Goal: Entertainment & Leisure: Consume media (video, audio)

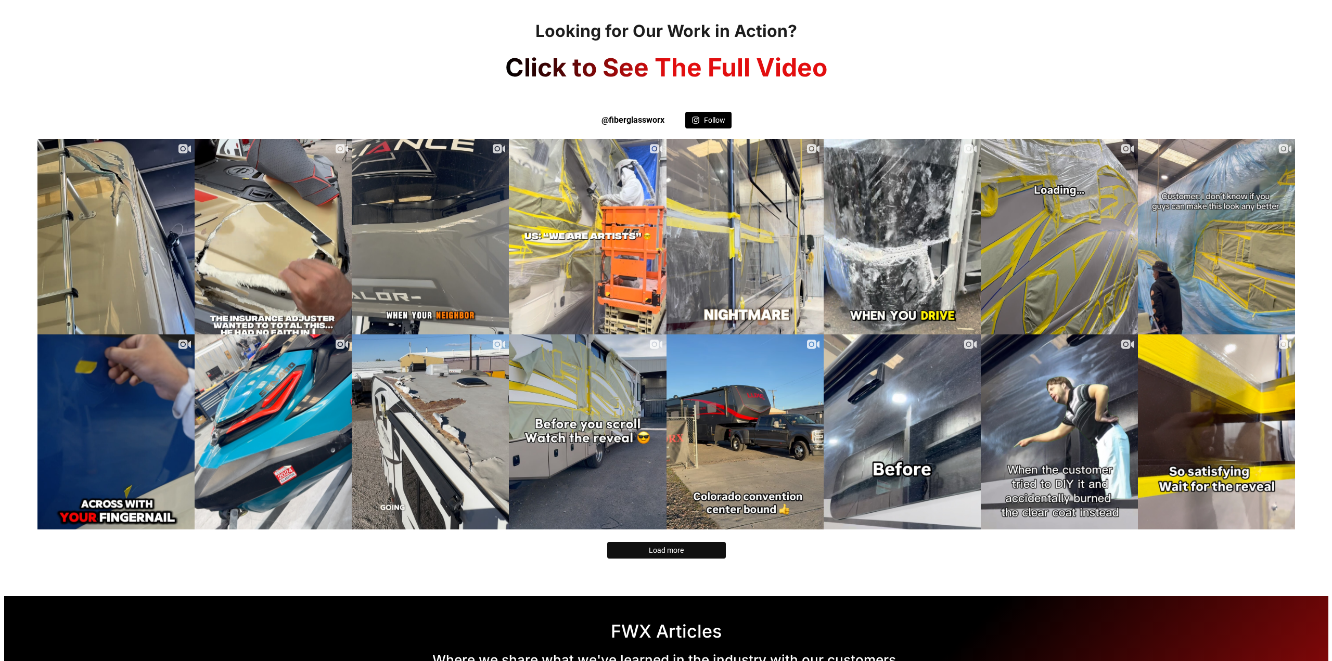
scroll to position [2081, 0]
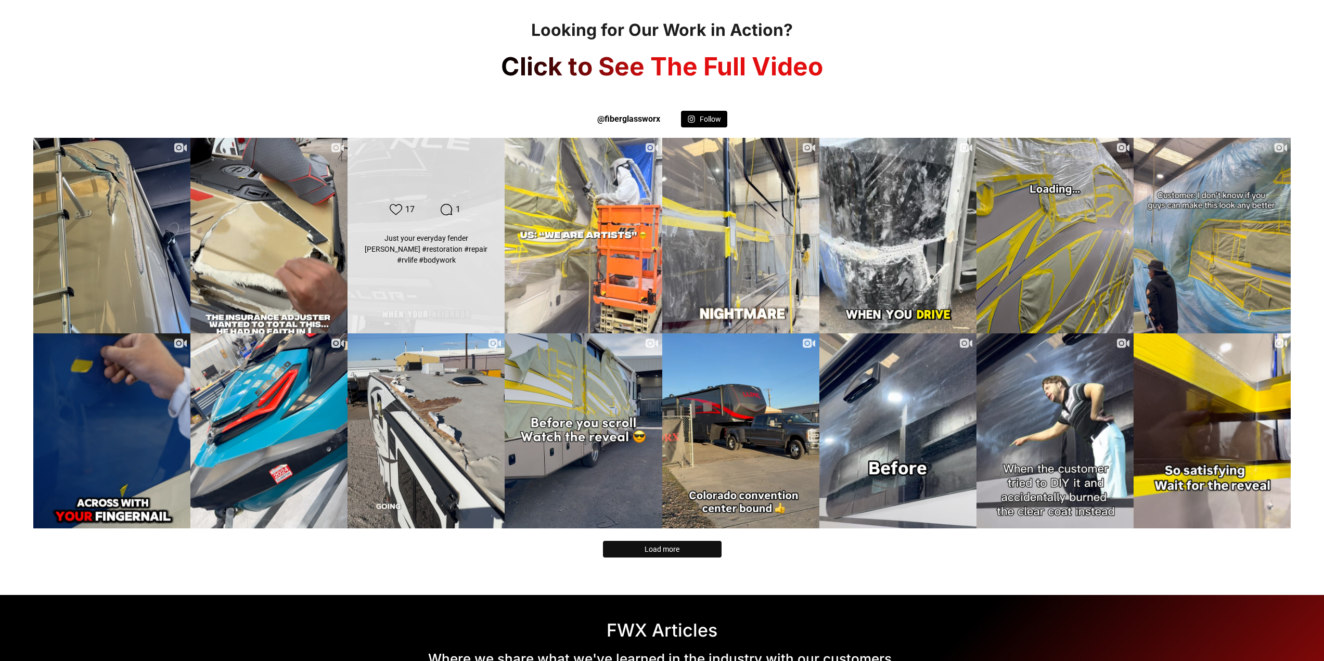
click at [450, 274] on div "Likes Count 17 Comments Count 1 Just your everyday fender [PERSON_NAME] #restor…" at bounding box center [426, 235] width 158 height 197
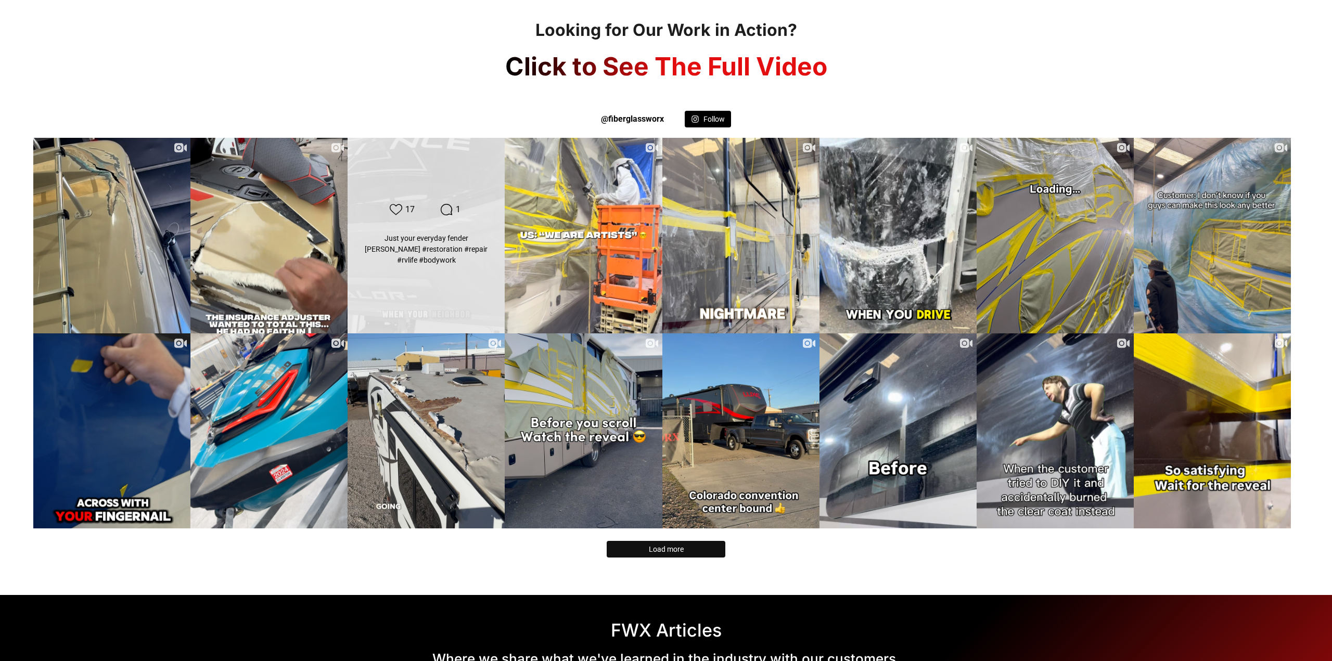
scroll to position [312, 0]
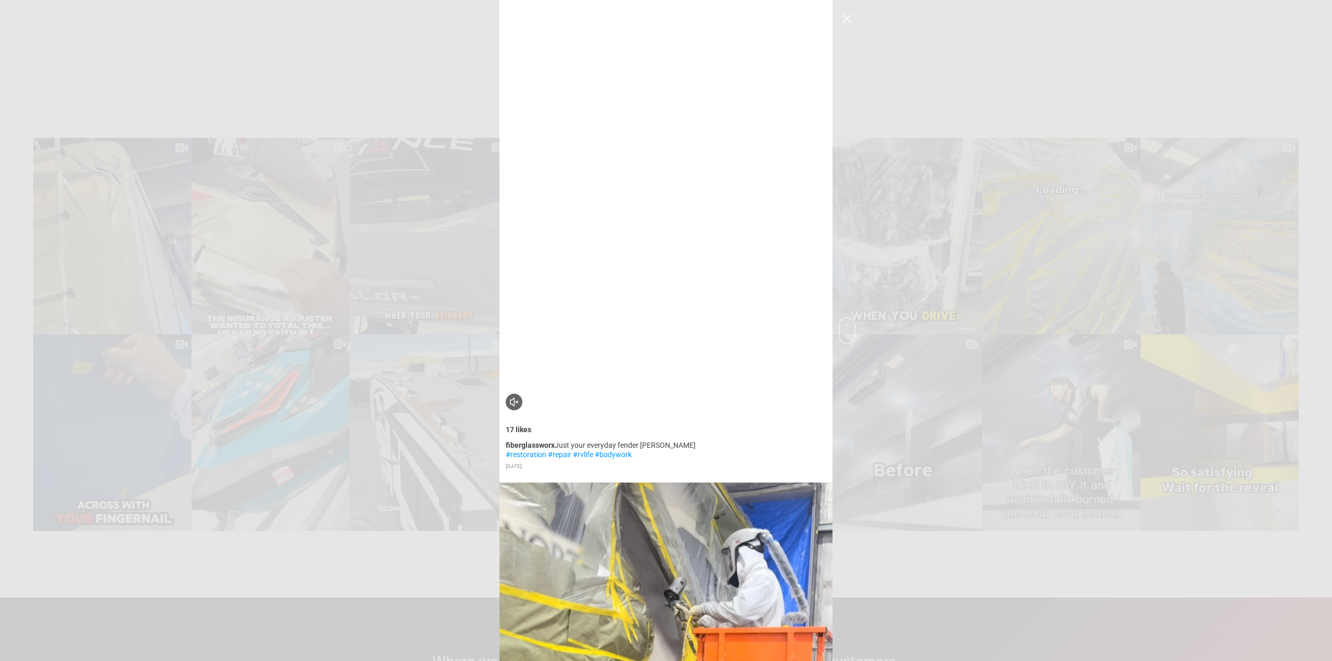
click at [597, 11] on video "Instagram Feed popup" at bounding box center [665, 208] width 333 height 417
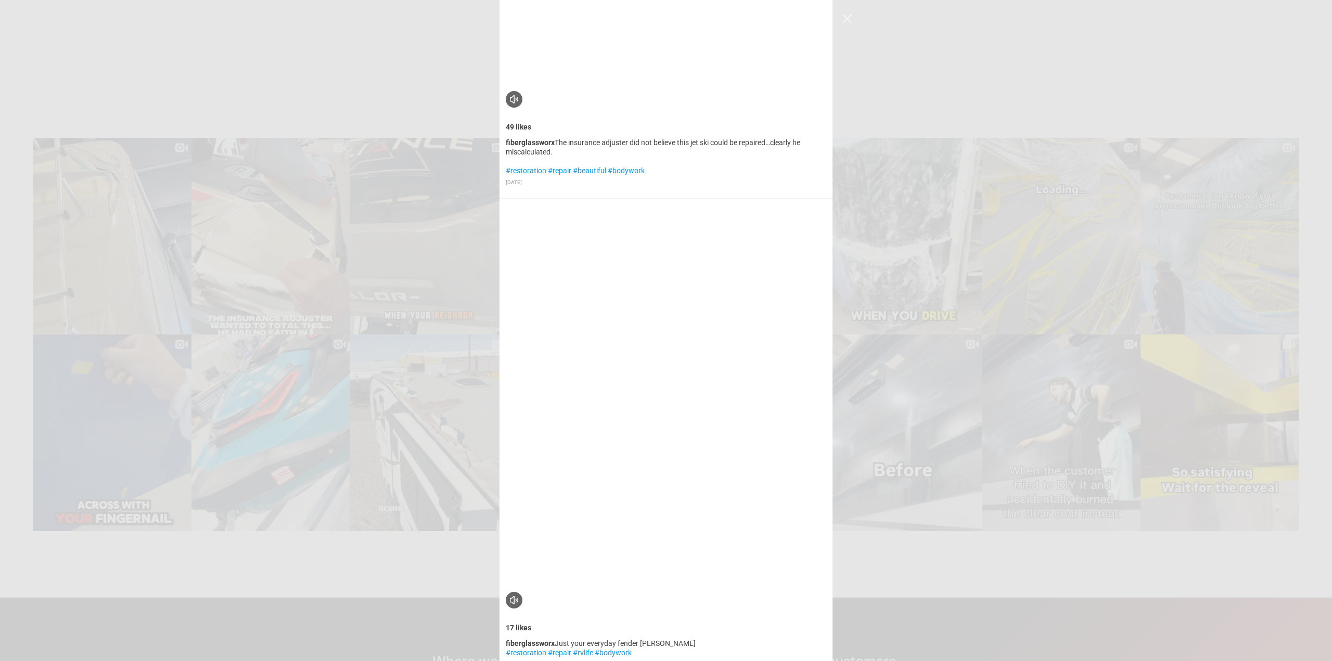
scroll to position [468, 0]
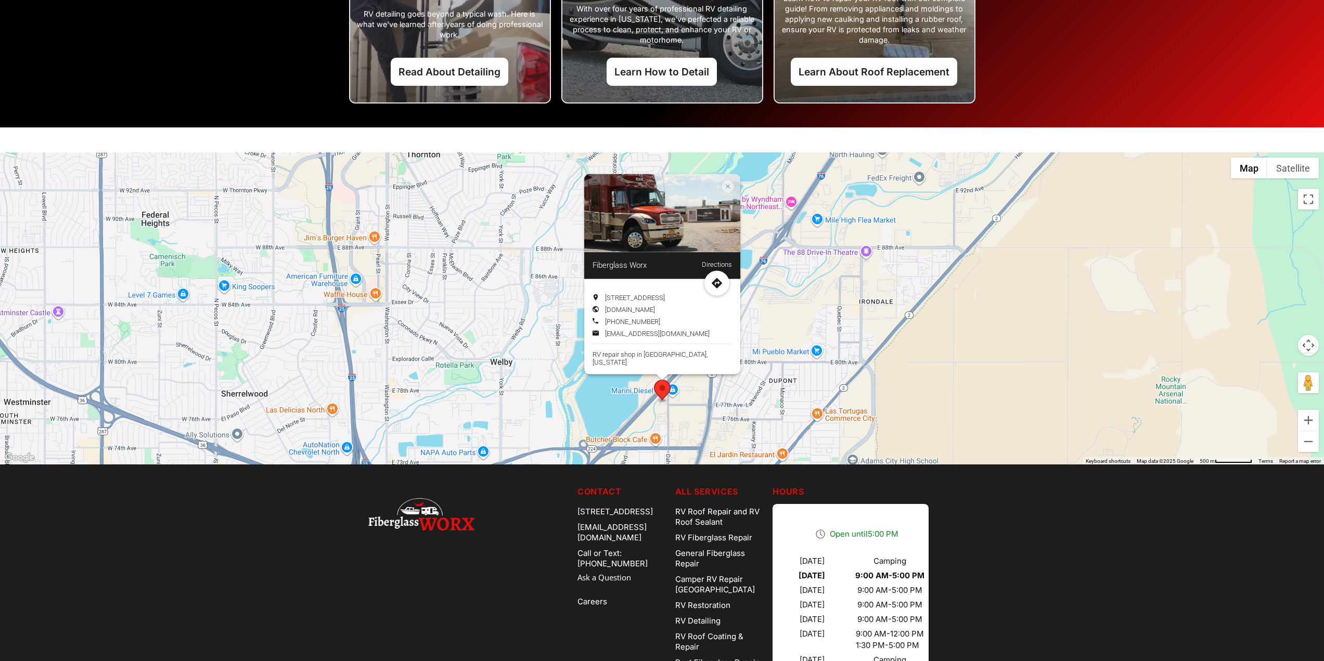
scroll to position [2890, 0]
